Goal: Task Accomplishment & Management: Manage account settings

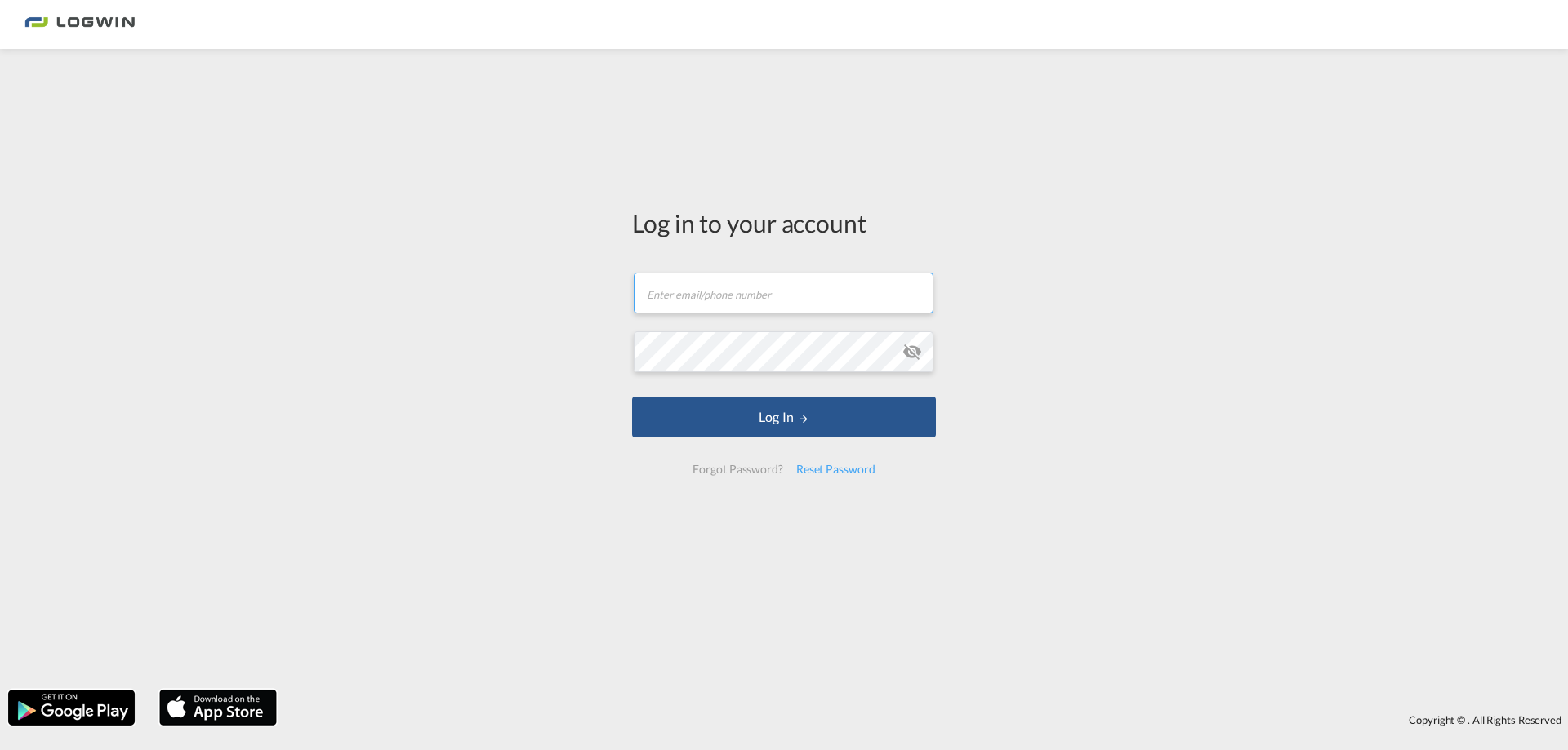
click at [706, 301] on input "text" at bounding box center [784, 293] width 300 height 41
paste input "[PERSON_NAME][EMAIL_ADDRESS][PERSON_NAME][DOMAIN_NAME]"
type input "[PERSON_NAME][EMAIL_ADDRESS][PERSON_NAME][DOMAIN_NAME]"
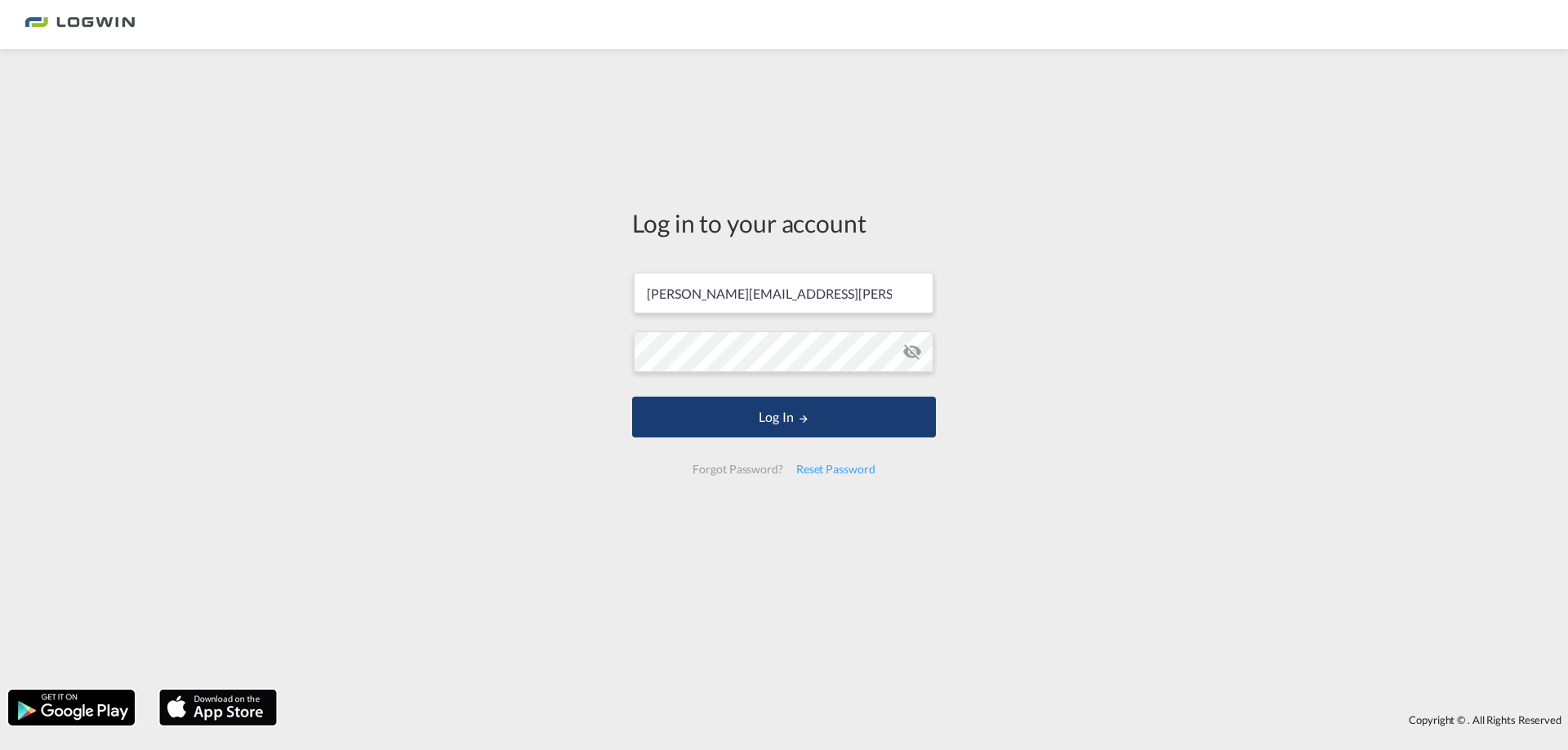
click at [758, 423] on button "Log In" at bounding box center [784, 418] width 304 height 41
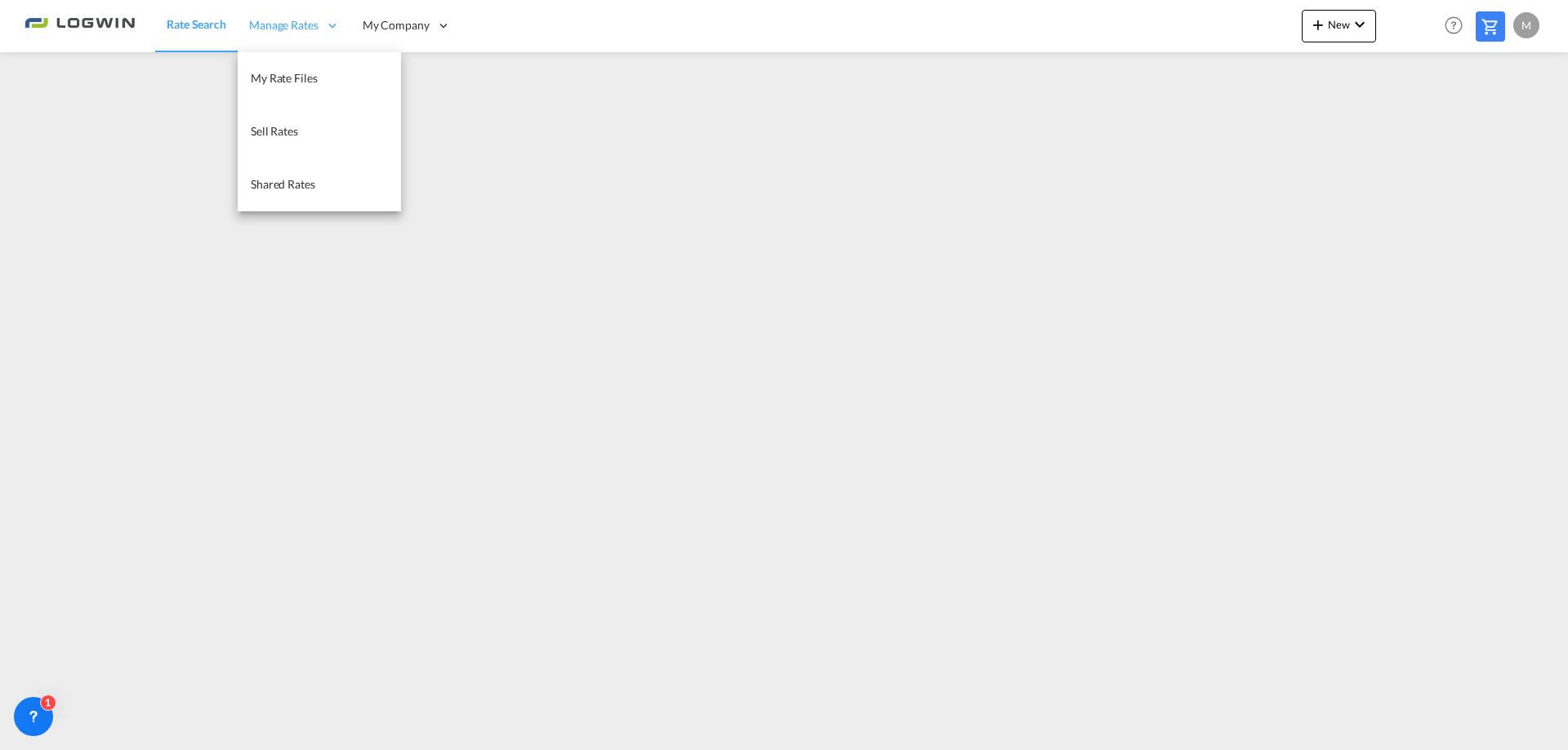
click at [256, 33] on div "Manage Rates" at bounding box center [294, 25] width 114 height 53
click at [282, 76] on span "My Rate Files" at bounding box center [284, 77] width 67 height 14
